Goal: Task Accomplishment & Management: Manage account settings

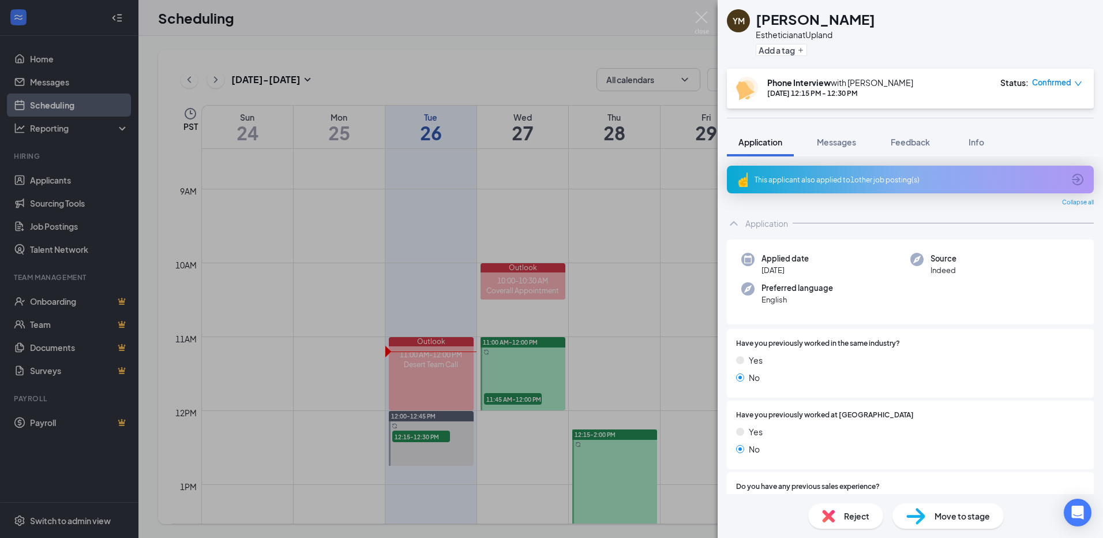
click at [1056, 86] on span "Confirmed" at bounding box center [1051, 83] width 39 height 12
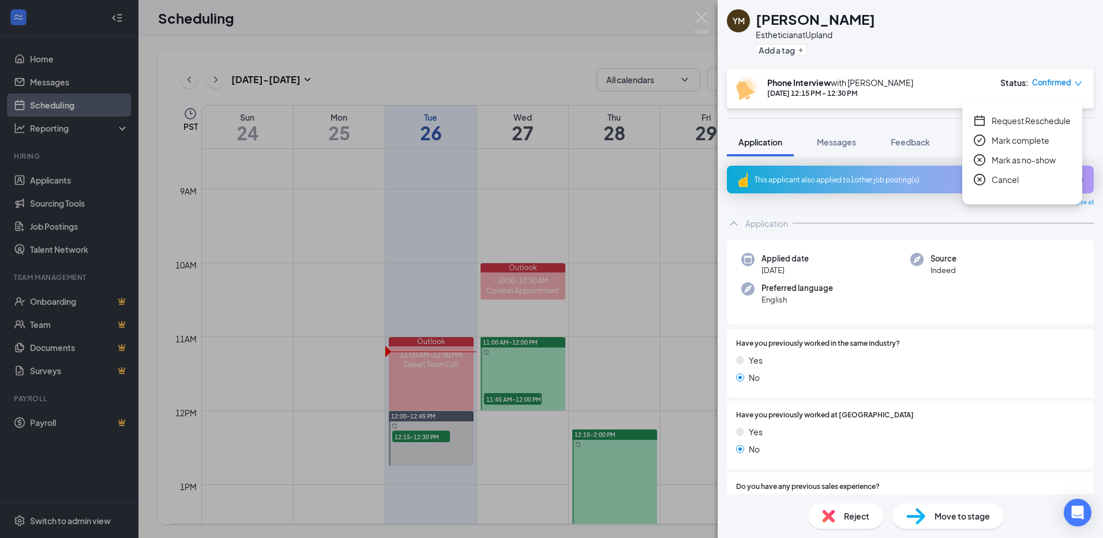
drag, startPoint x: 1022, startPoint y: 181, endPoint x: 1027, endPoint y: 186, distance: 7.8
click at [1022, 180] on div "Cancel" at bounding box center [1022, 179] width 97 height 13
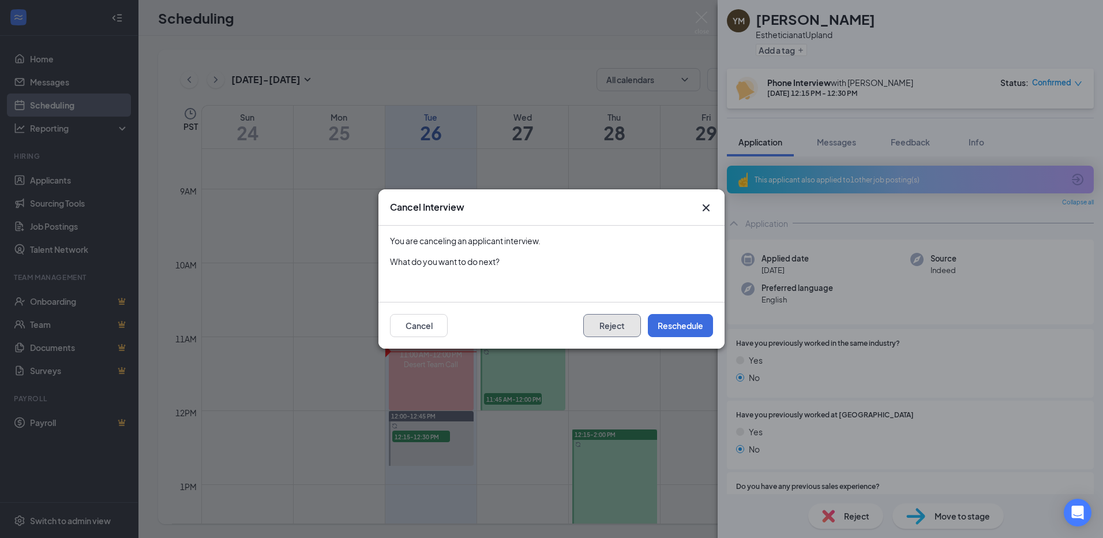
click at [600, 325] on button "Reject" at bounding box center [612, 325] width 58 height 23
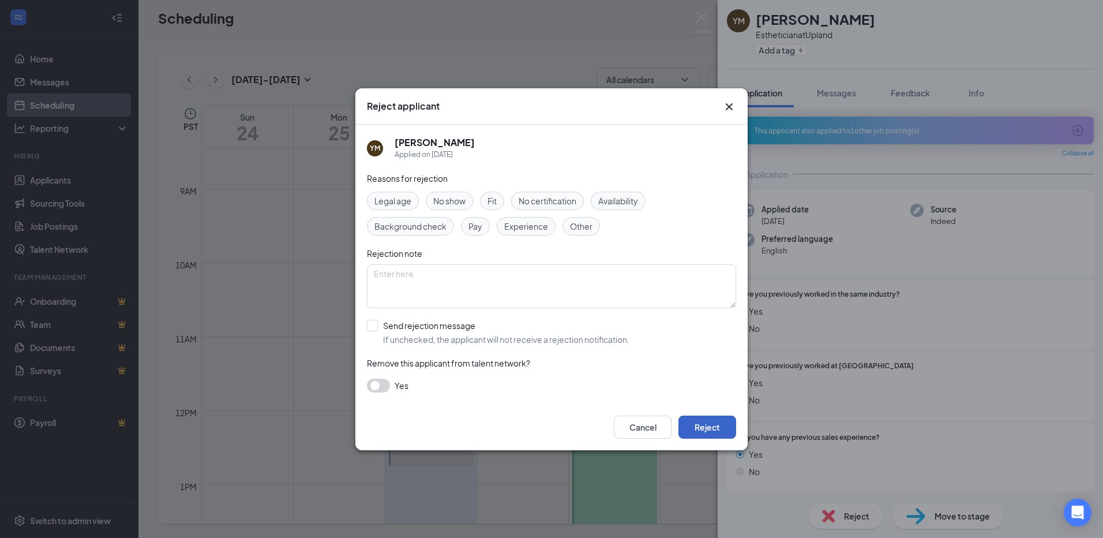
click at [706, 430] on button "Reject" at bounding box center [707, 426] width 58 height 23
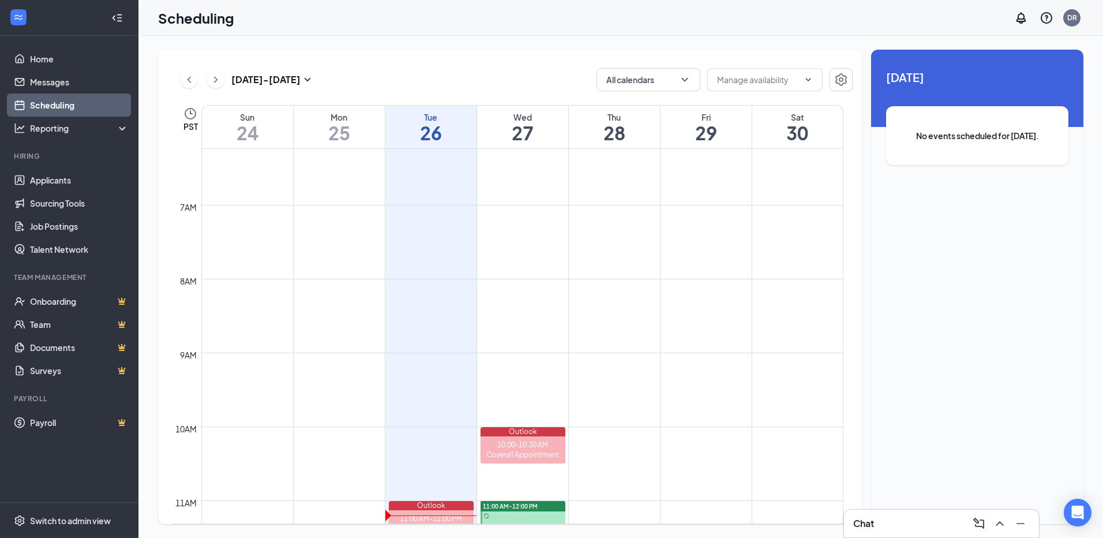
scroll to position [567, 0]
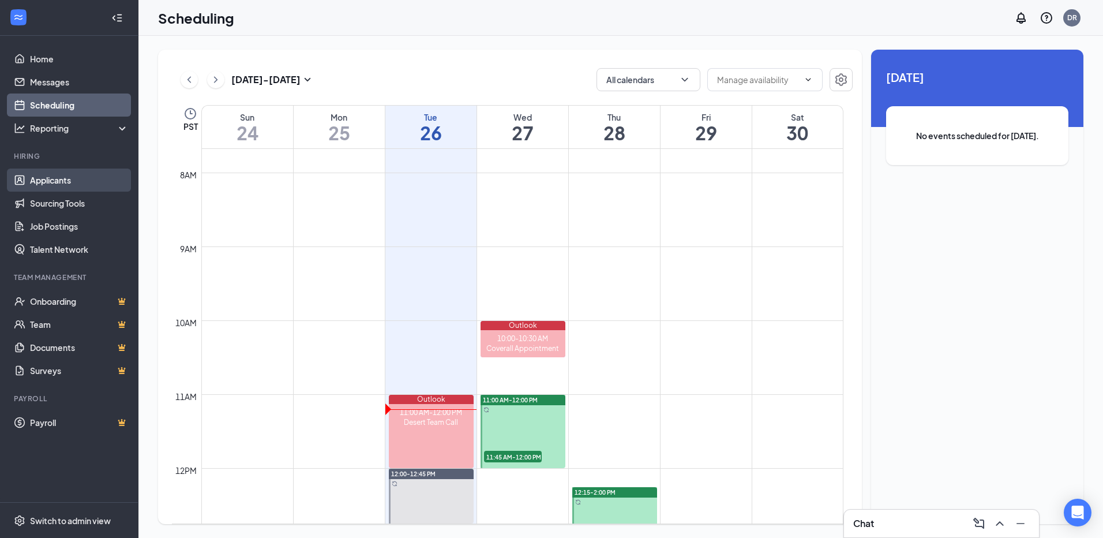
click at [91, 175] on link "Applicants" at bounding box center [79, 179] width 99 height 23
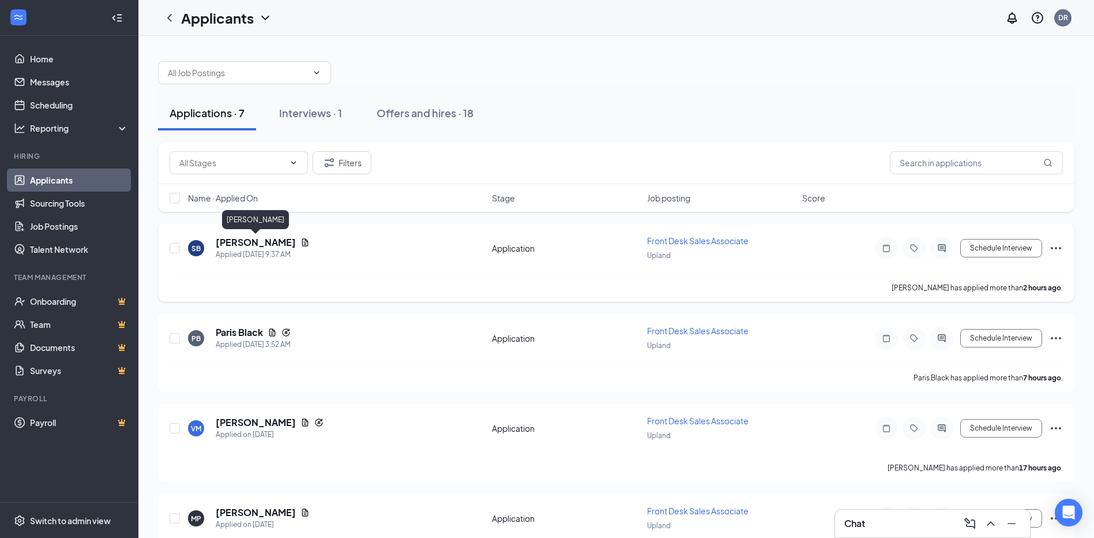
click at [275, 241] on h5 "[PERSON_NAME]" at bounding box center [256, 242] width 80 height 13
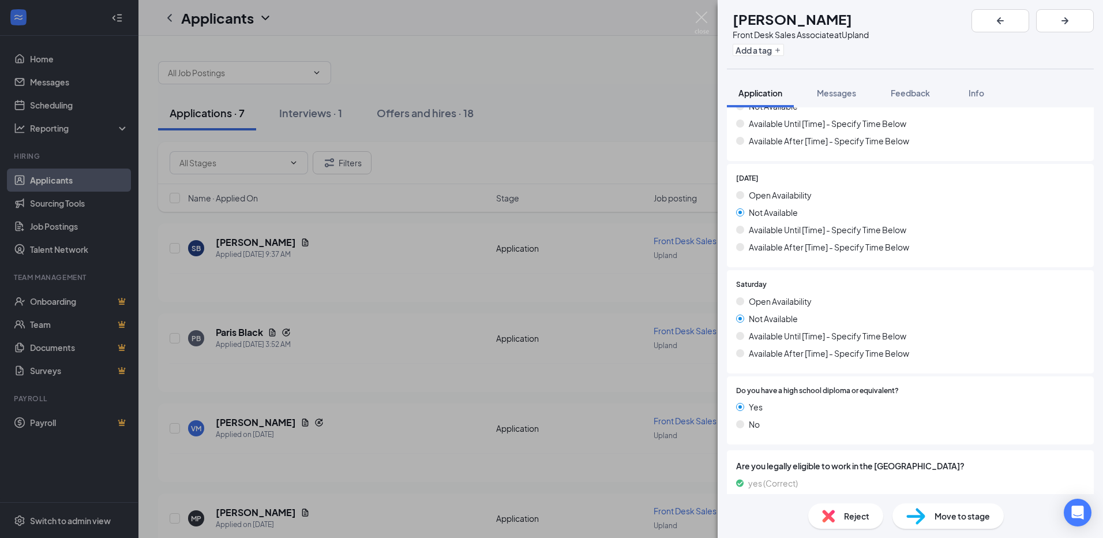
scroll to position [1068, 0]
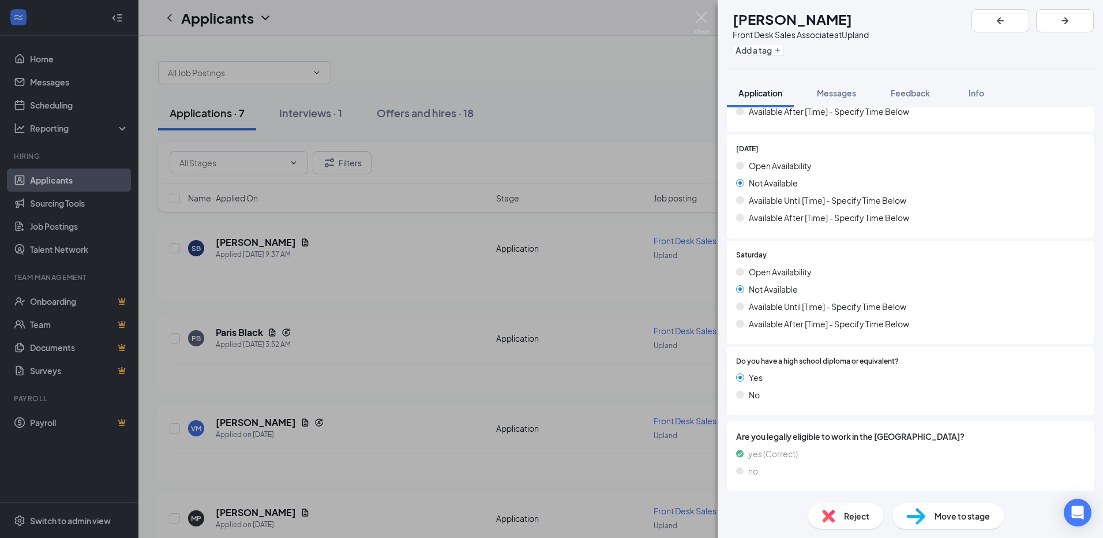
click at [844, 510] on span "Reject" at bounding box center [856, 515] width 25 height 13
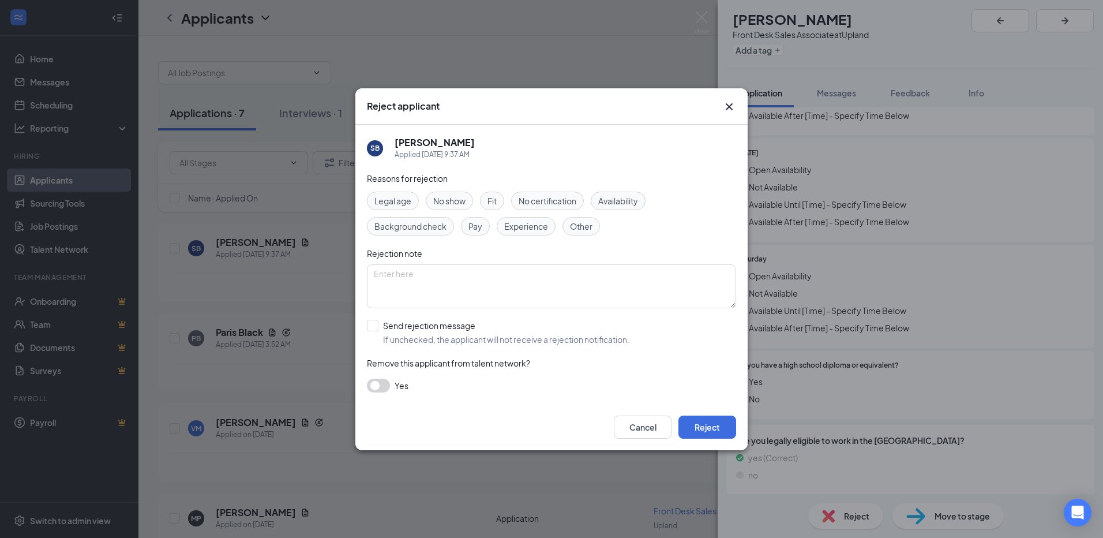
click at [632, 205] on span "Availability" at bounding box center [618, 200] width 40 height 13
click at [707, 395] on div "Reasons for rejection Legal age No show Fit No certification Availability Backg…" at bounding box center [551, 288] width 369 height 232
click at [713, 426] on button "Reject" at bounding box center [707, 426] width 58 height 23
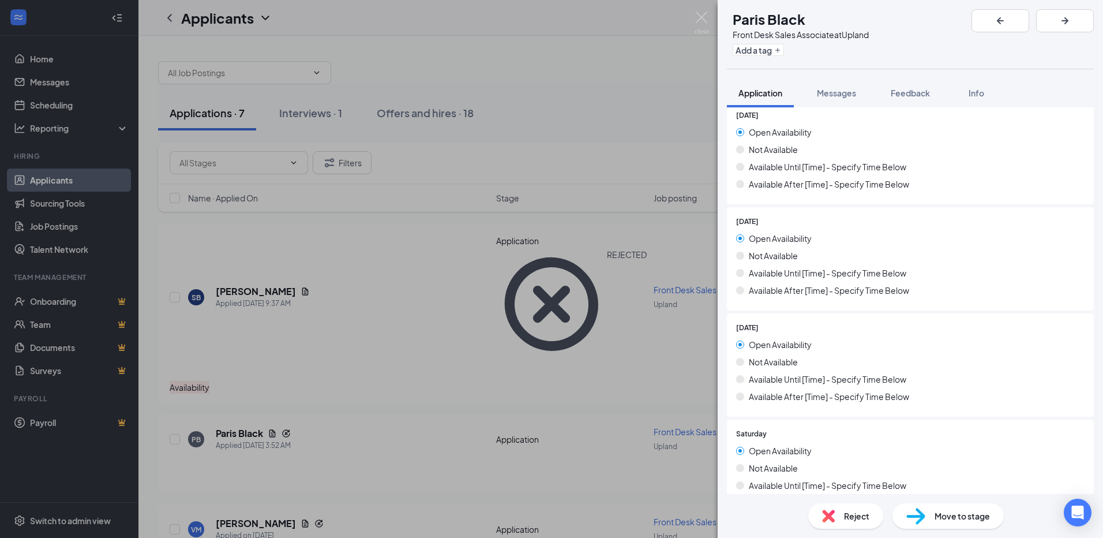
scroll to position [887, 0]
click at [700, 20] on img at bounding box center [701, 23] width 14 height 22
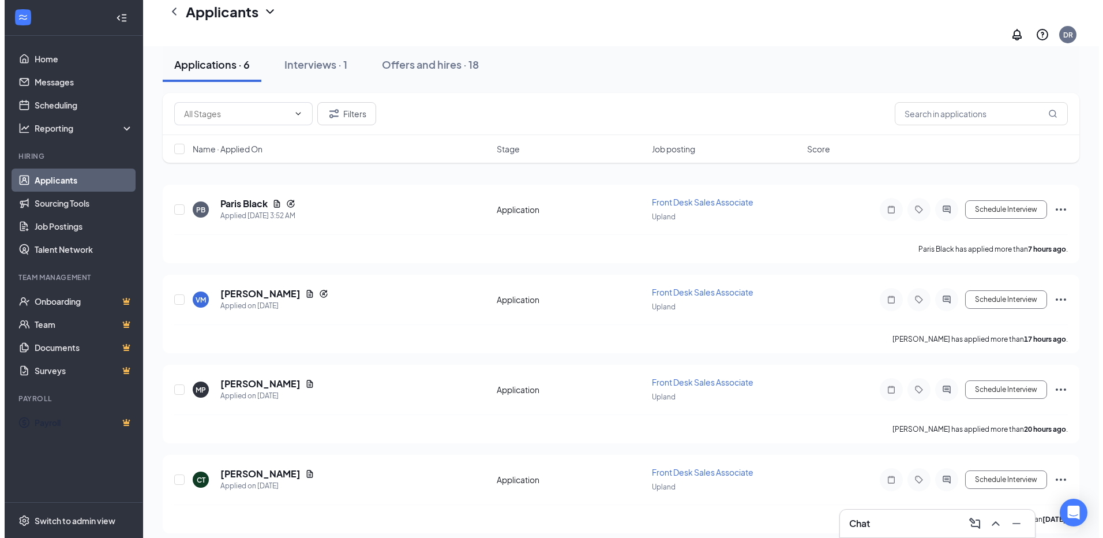
scroll to position [228, 0]
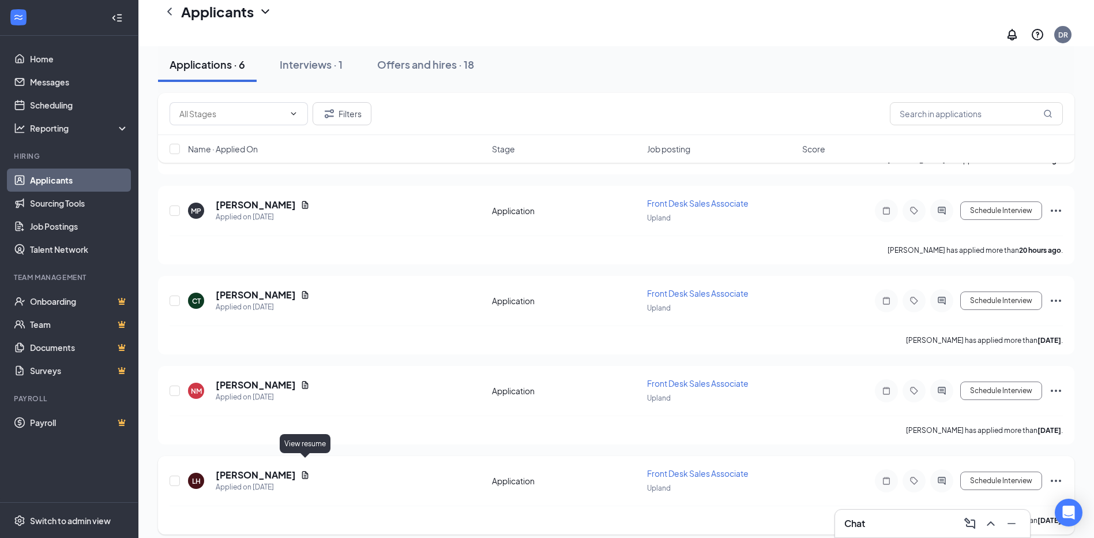
click at [305, 470] on icon "Document" at bounding box center [305, 474] width 9 height 9
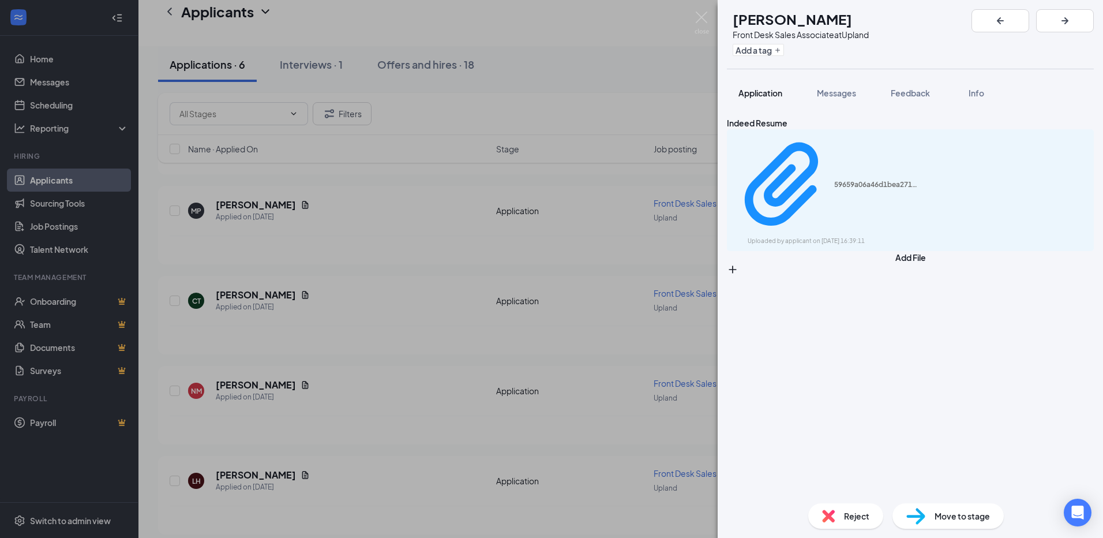
click at [759, 87] on button "Application" at bounding box center [760, 92] width 67 height 29
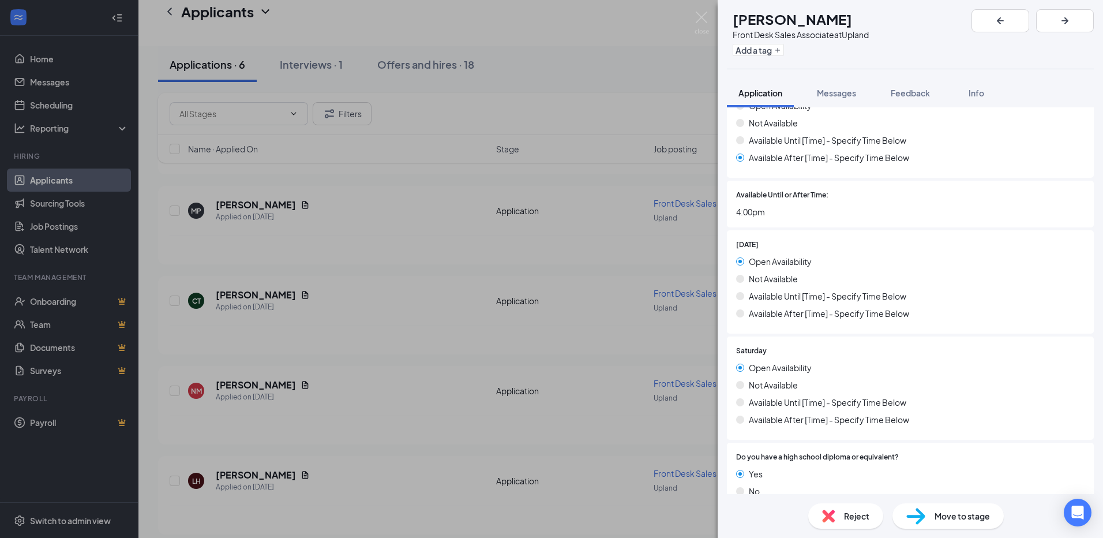
scroll to position [1234, 0]
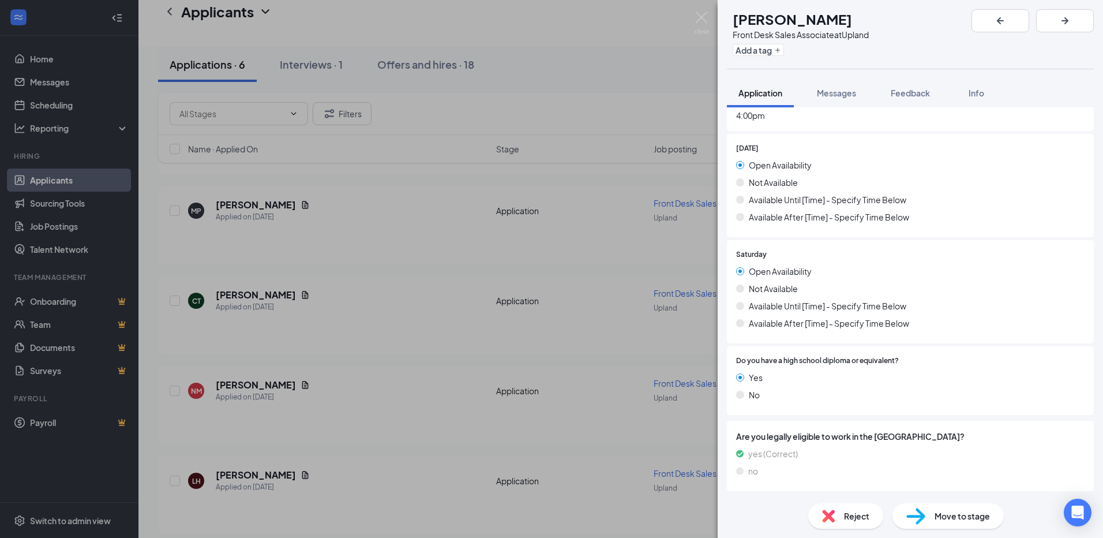
click at [838, 518] on div "Reject" at bounding box center [845, 515] width 75 height 25
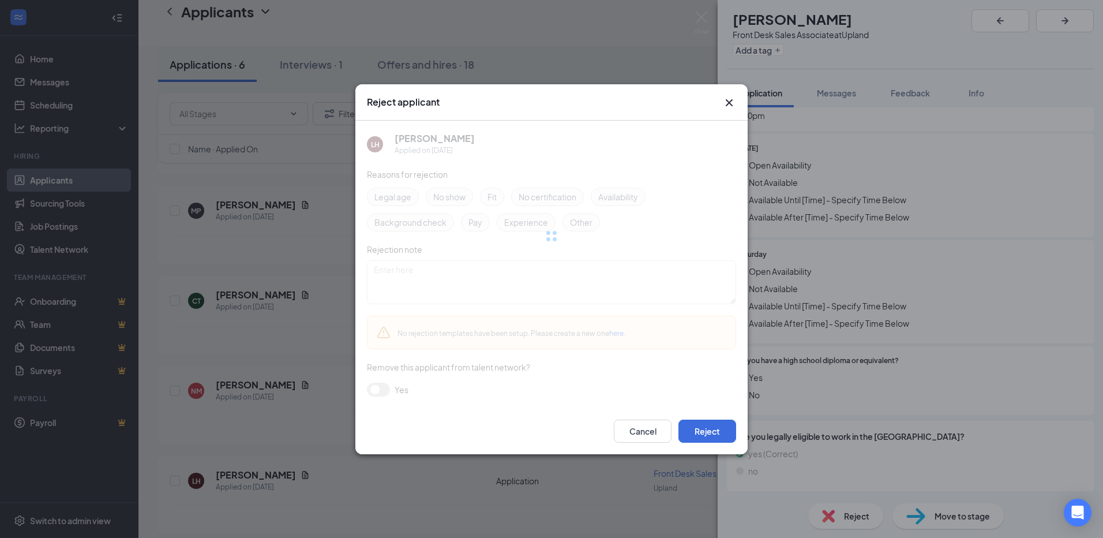
scroll to position [1229, 0]
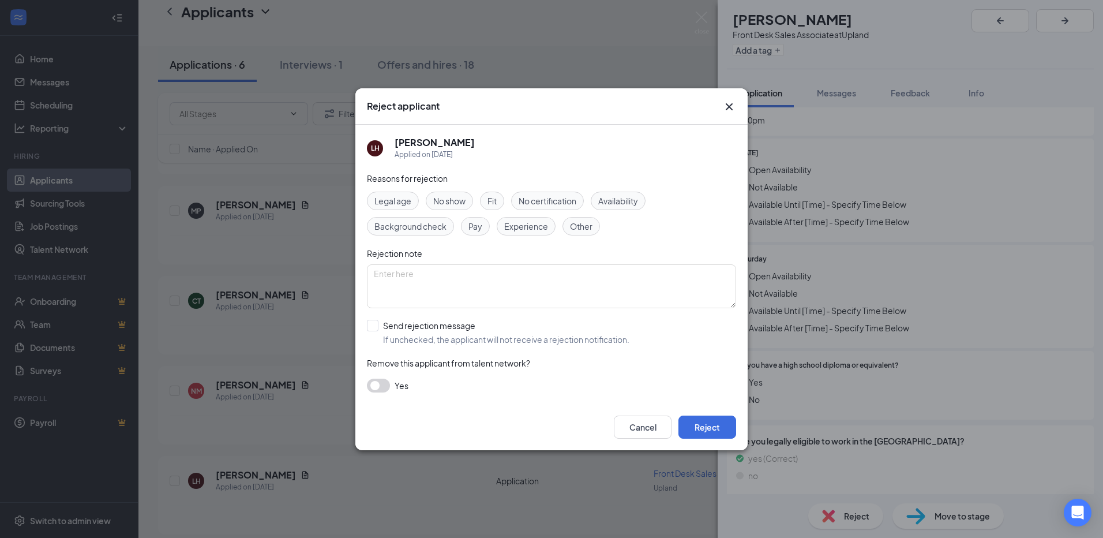
click at [629, 194] on span "Availability" at bounding box center [618, 200] width 40 height 13
click at [714, 434] on button "Reject" at bounding box center [707, 426] width 58 height 23
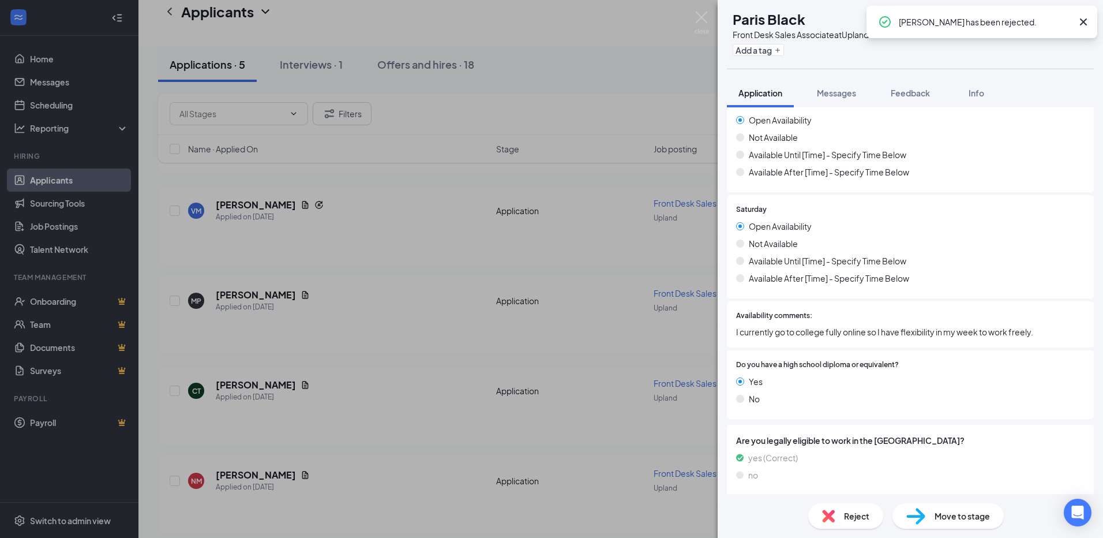
scroll to position [1113, 0]
click at [704, 20] on img at bounding box center [701, 23] width 14 height 22
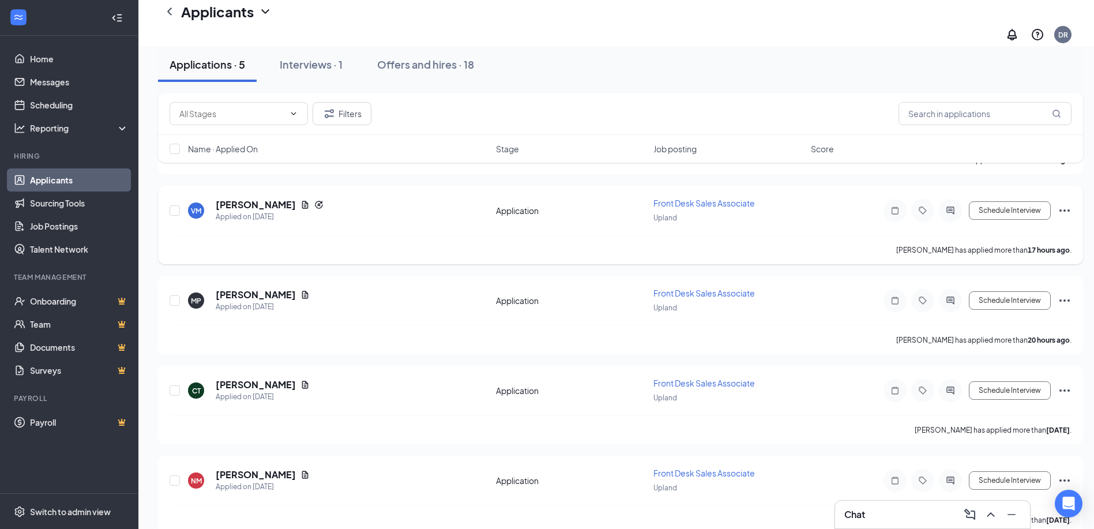
click at [295, 198] on div "[PERSON_NAME]" at bounding box center [270, 204] width 108 height 13
click at [301, 200] on icon "Document" at bounding box center [305, 204] width 9 height 9
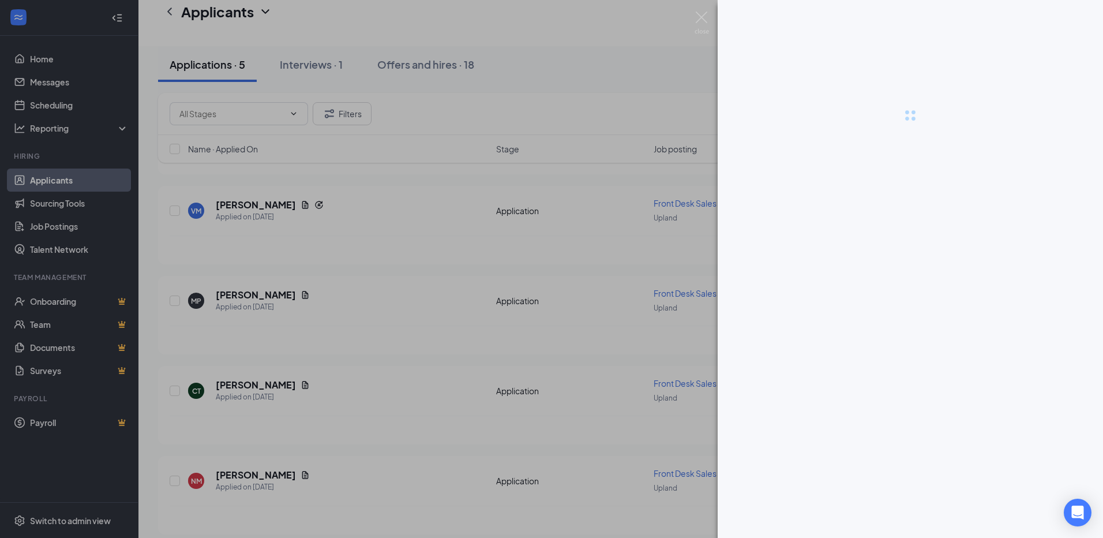
click at [291, 194] on div at bounding box center [551, 269] width 1103 height 538
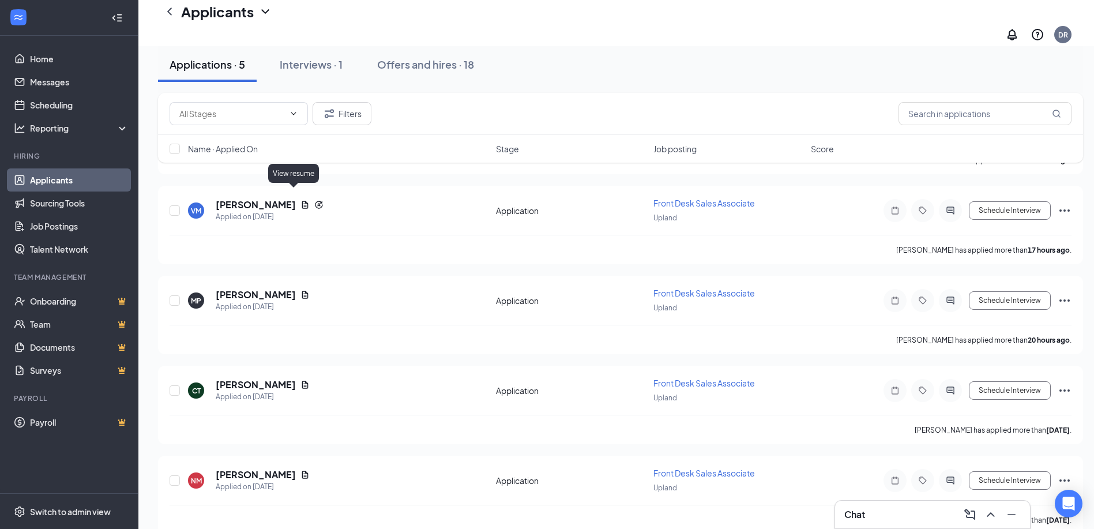
click at [301, 200] on icon "Document" at bounding box center [305, 204] width 9 height 9
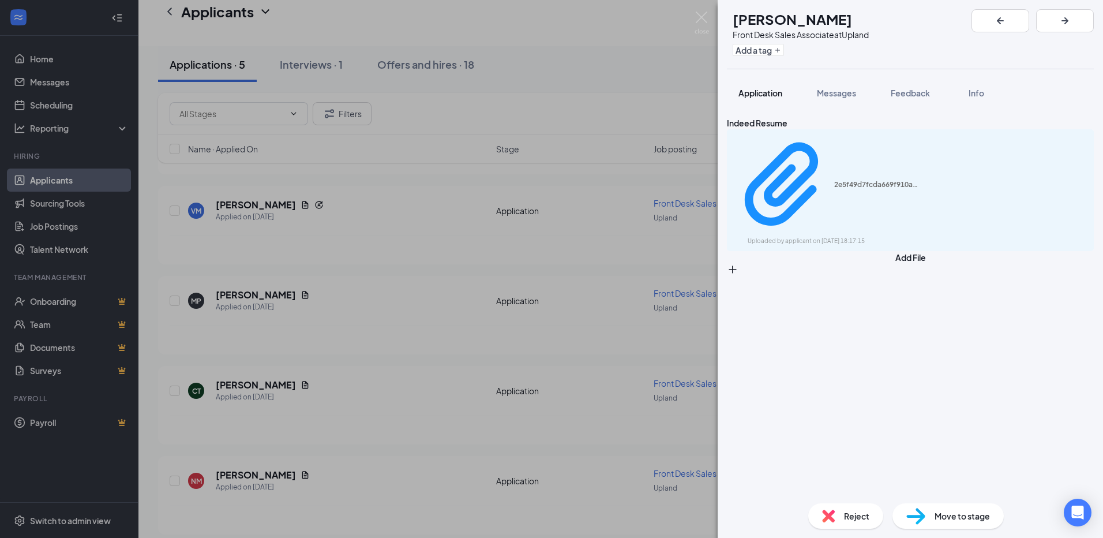
click at [769, 95] on span "Application" at bounding box center [760, 93] width 44 height 10
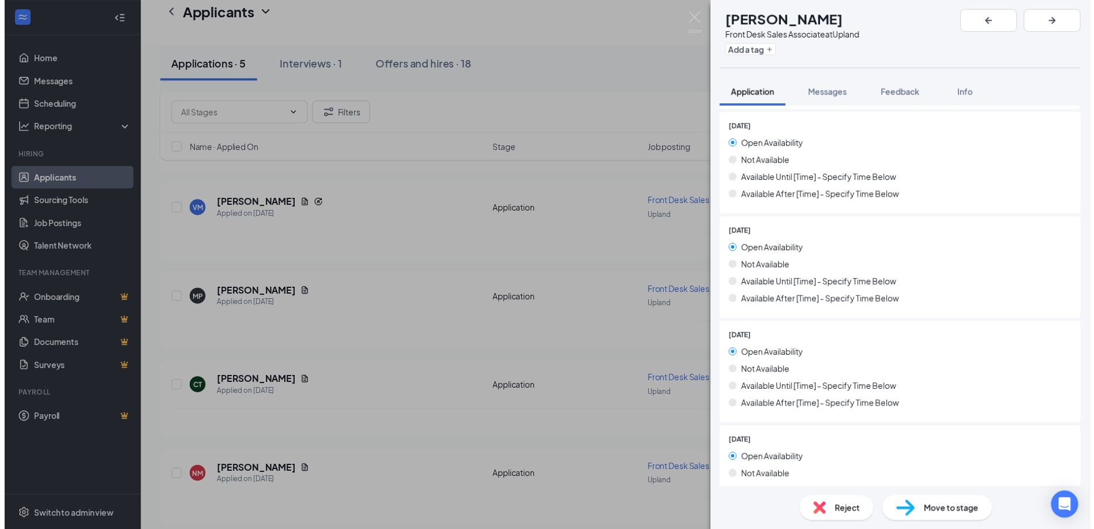
scroll to position [433, 0]
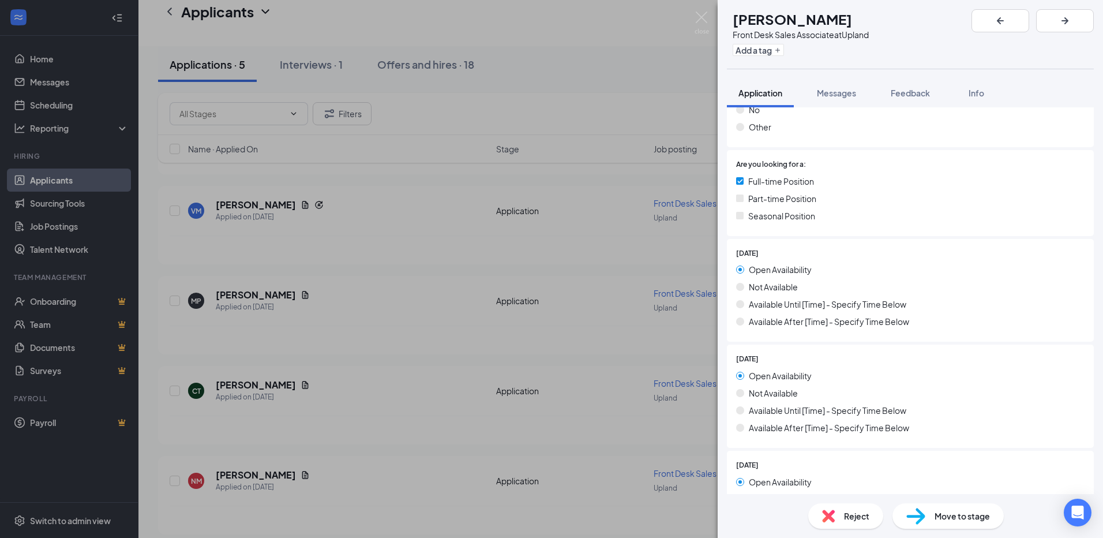
click at [712, 22] on div "VM [PERSON_NAME] Front Desk Sales Associate at Upland Add a tag Application Mes…" at bounding box center [551, 269] width 1103 height 538
